Goal: Browse casually

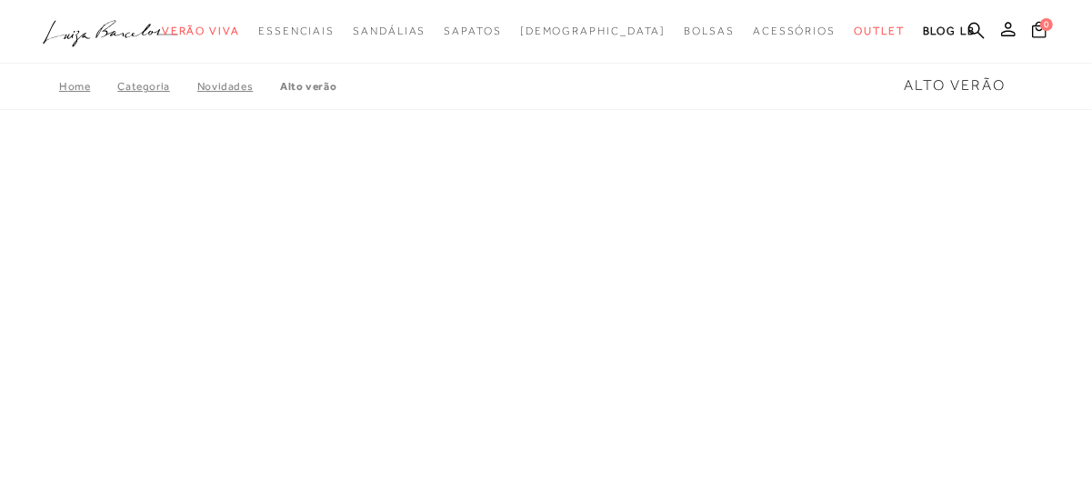
click at [236, 87] on link "Novidades" at bounding box center [238, 86] width 83 height 13
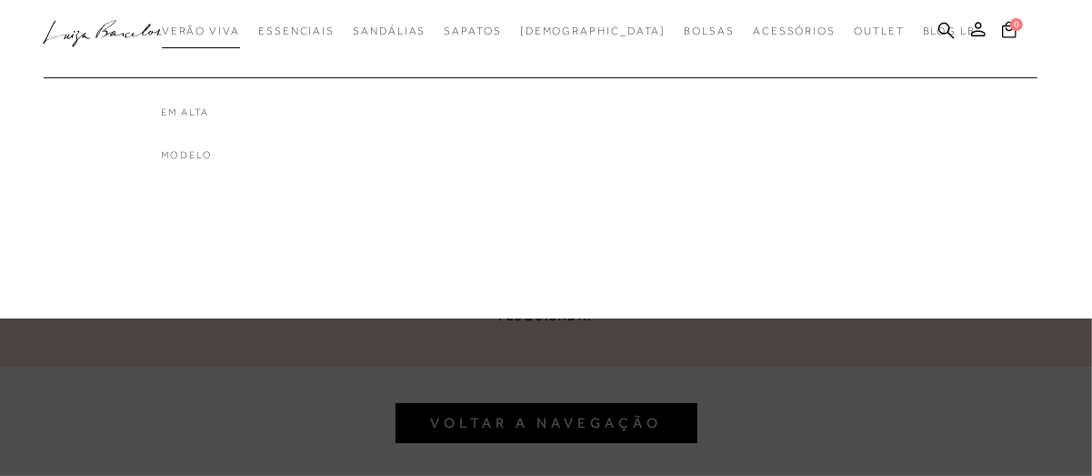
click at [233, 34] on span "Verão Viva" at bounding box center [201, 31] width 78 height 13
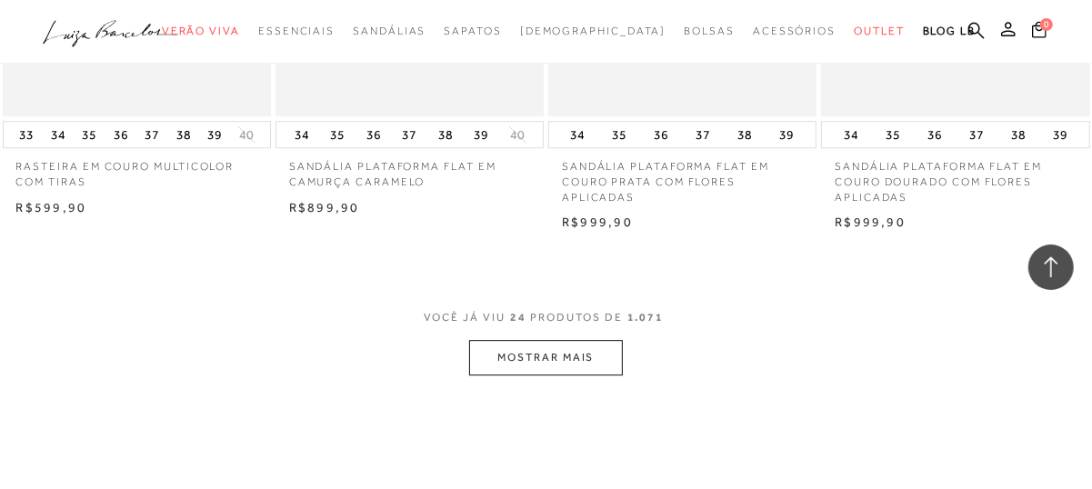
scroll to position [3092, 0]
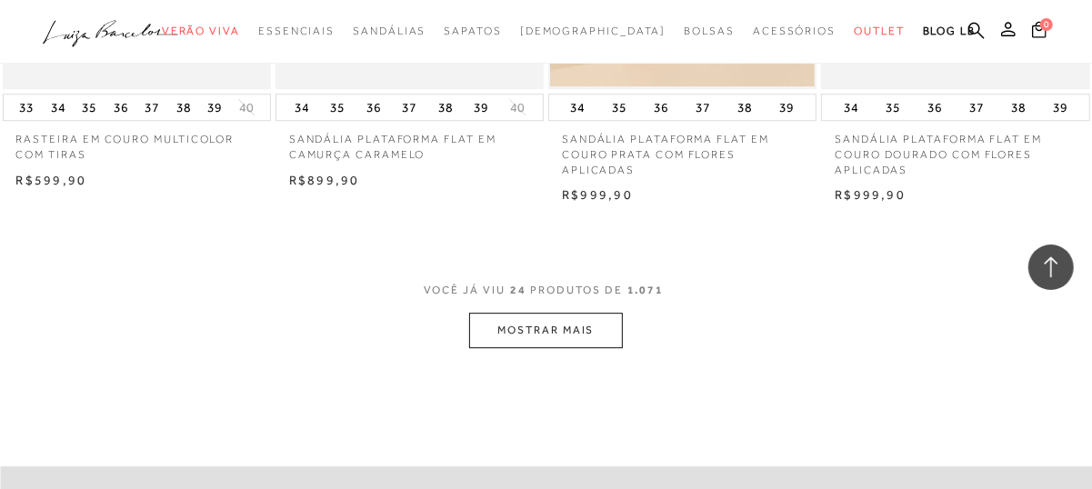
click at [544, 337] on button "MOSTRAR MAIS" at bounding box center [545, 330] width 153 height 35
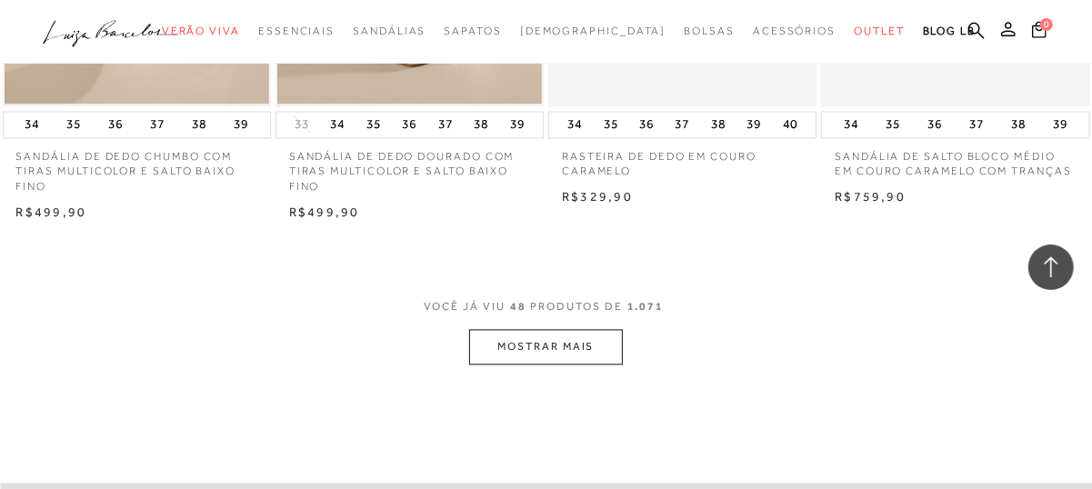
scroll to position [6276, 0]
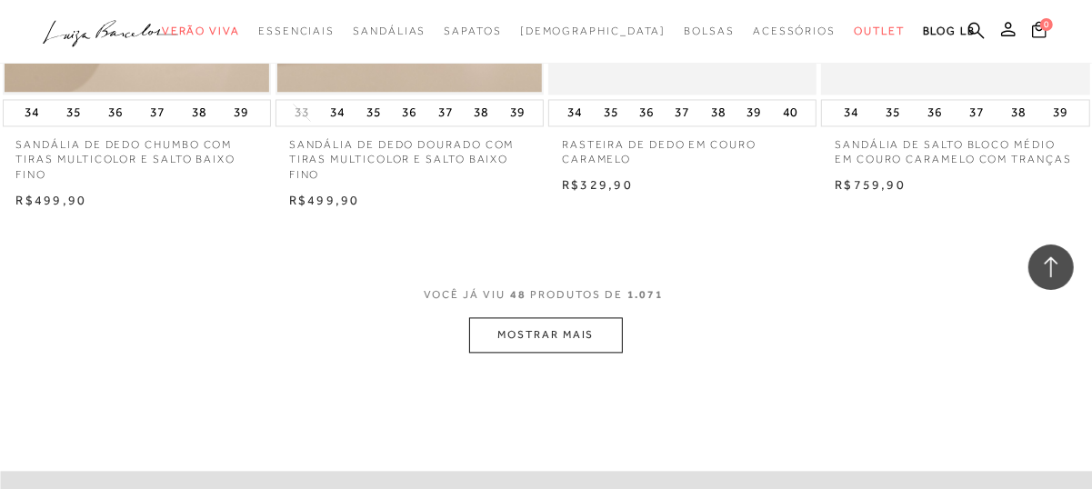
click at [529, 327] on button "MOSTRAR MAIS" at bounding box center [545, 334] width 153 height 35
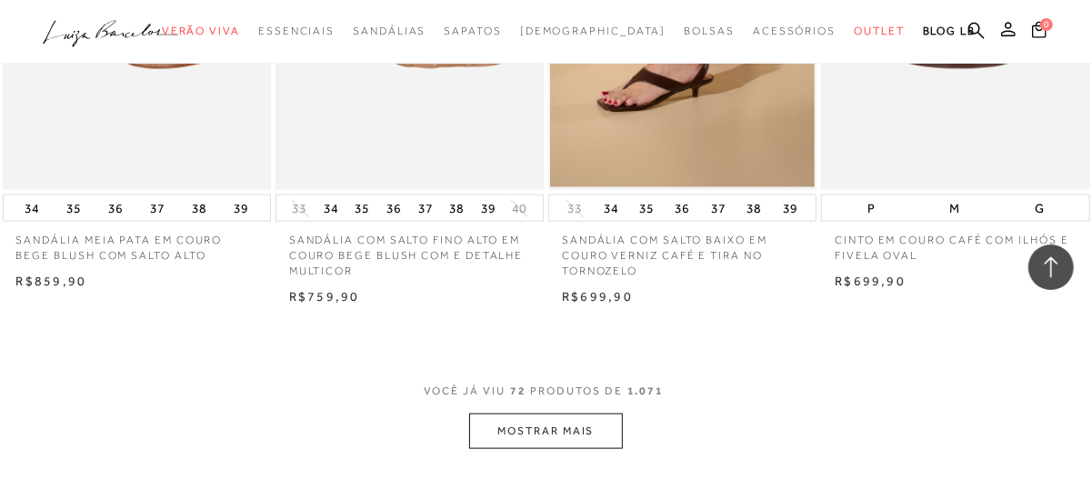
scroll to position [9550, 0]
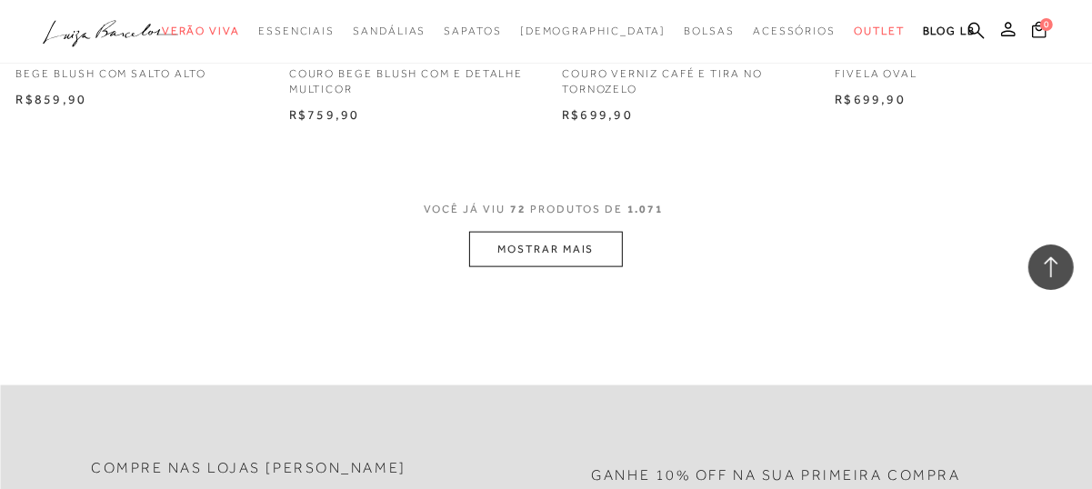
click at [515, 246] on button "MOSTRAR MAIS" at bounding box center [545, 249] width 153 height 35
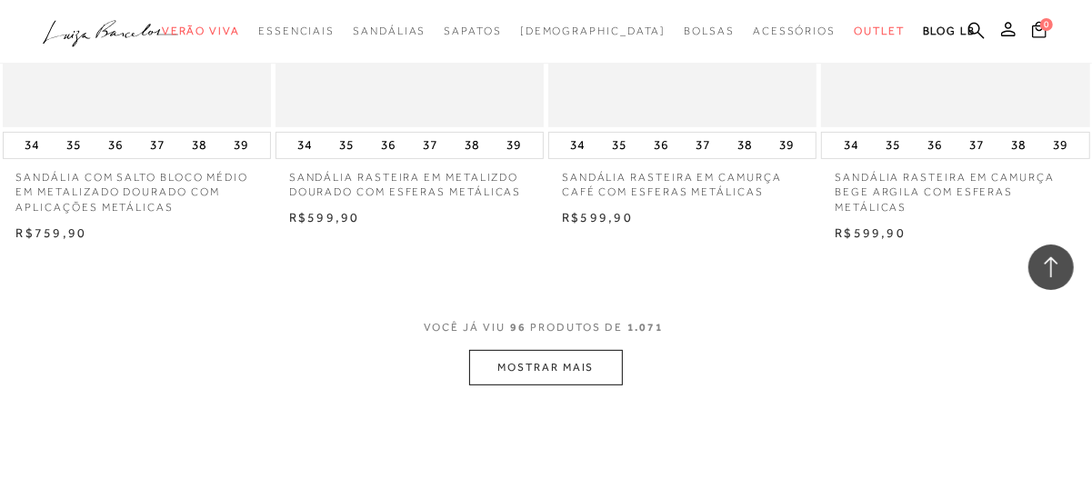
scroll to position [12733, 0]
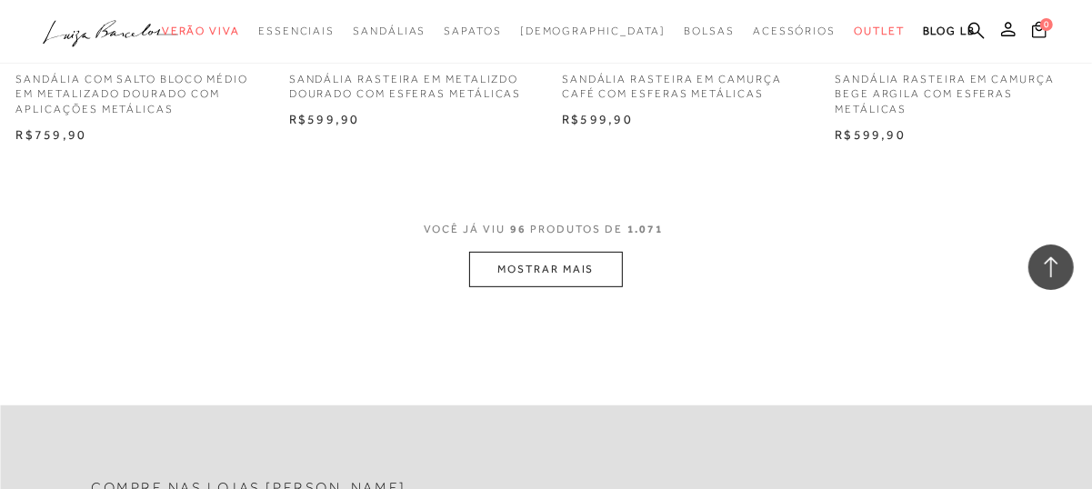
click at [558, 270] on button "MOSTRAR MAIS" at bounding box center [545, 269] width 153 height 35
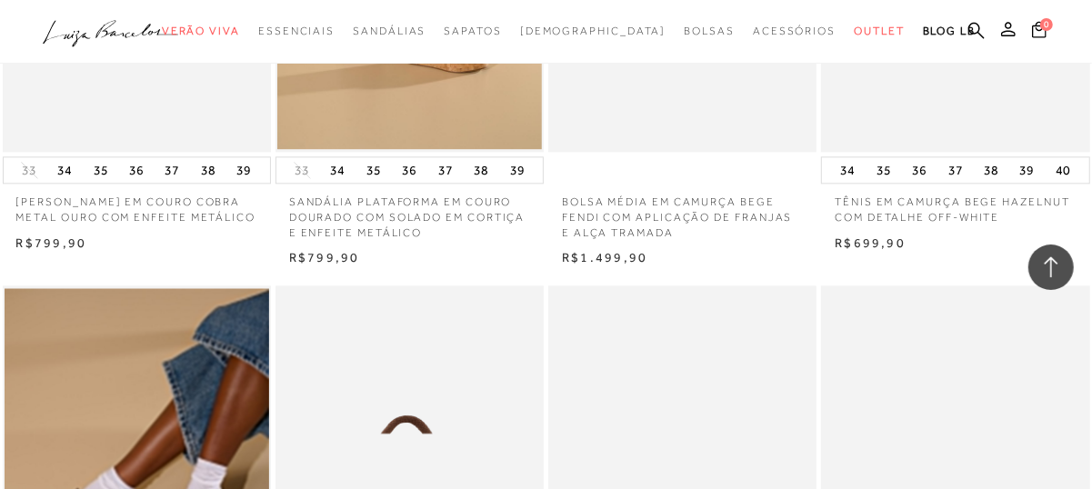
scroll to position [15007, 0]
